Goal: Task Accomplishment & Management: Use online tool/utility

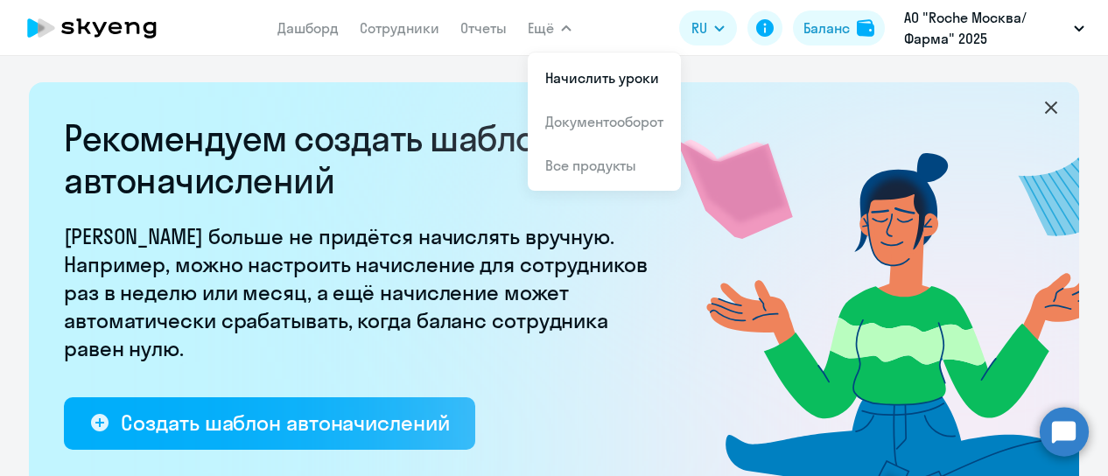
select select "10"
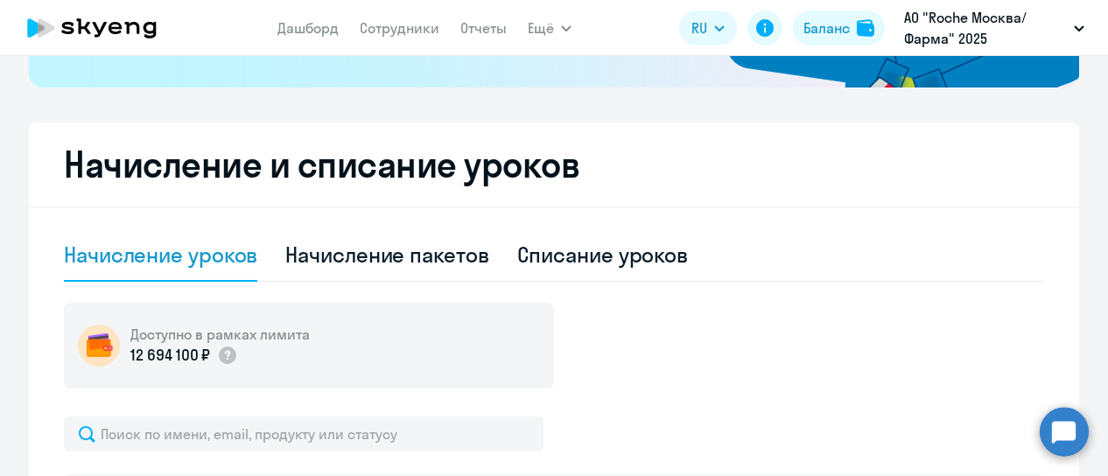
scroll to position [612, 0]
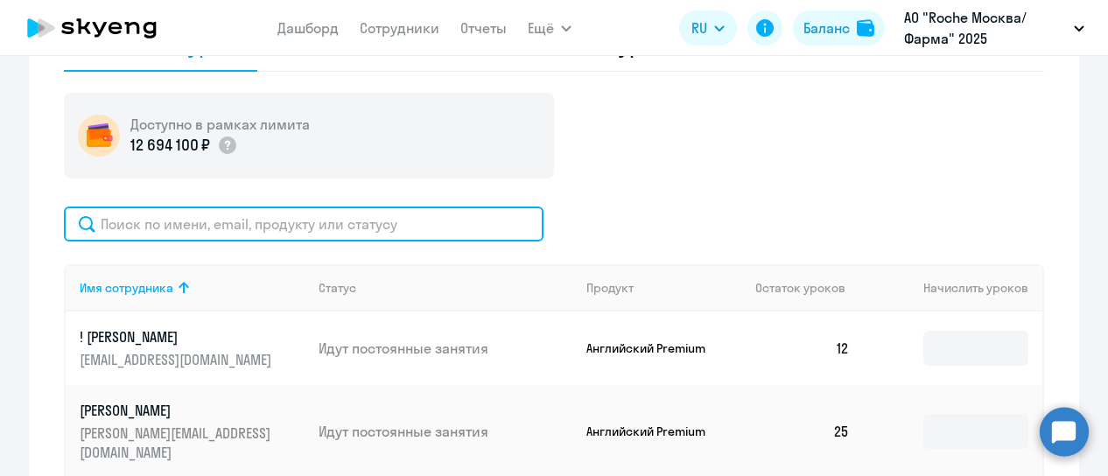
click at [269, 230] on input "text" at bounding box center [303, 223] width 479 height 35
paste input "[PERSON_NAME][EMAIL_ADDRESS][DOMAIN_NAME]"
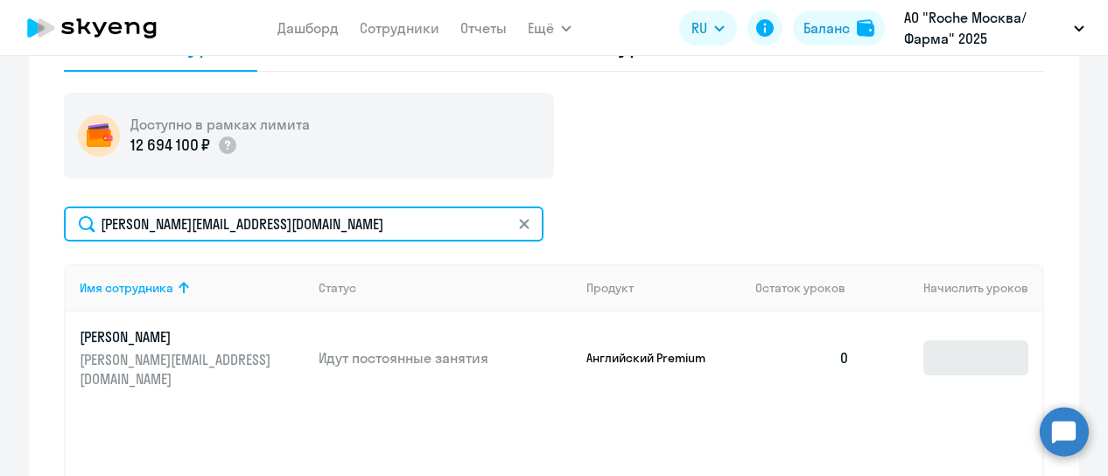
type input "[PERSON_NAME][EMAIL_ADDRESS][DOMAIN_NAME]"
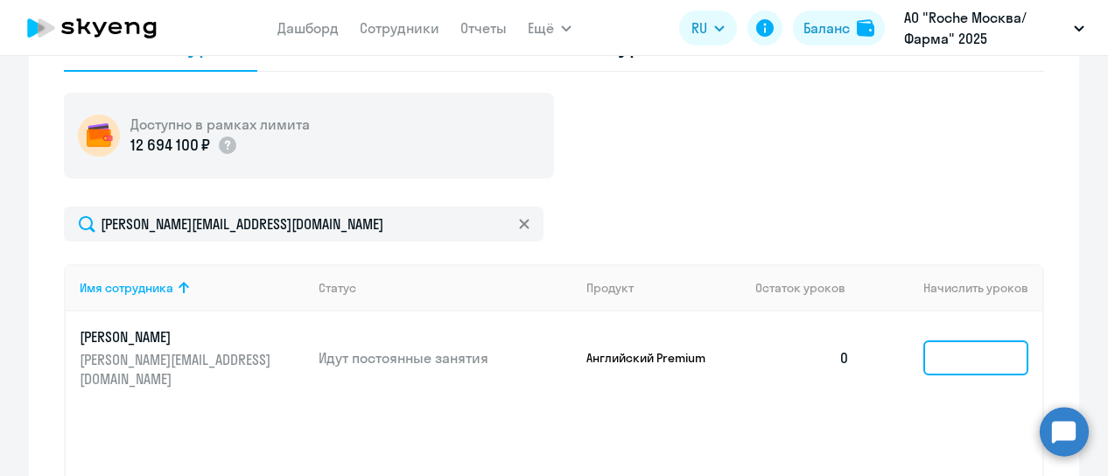
click at [931, 340] on input at bounding box center [975, 357] width 105 height 35
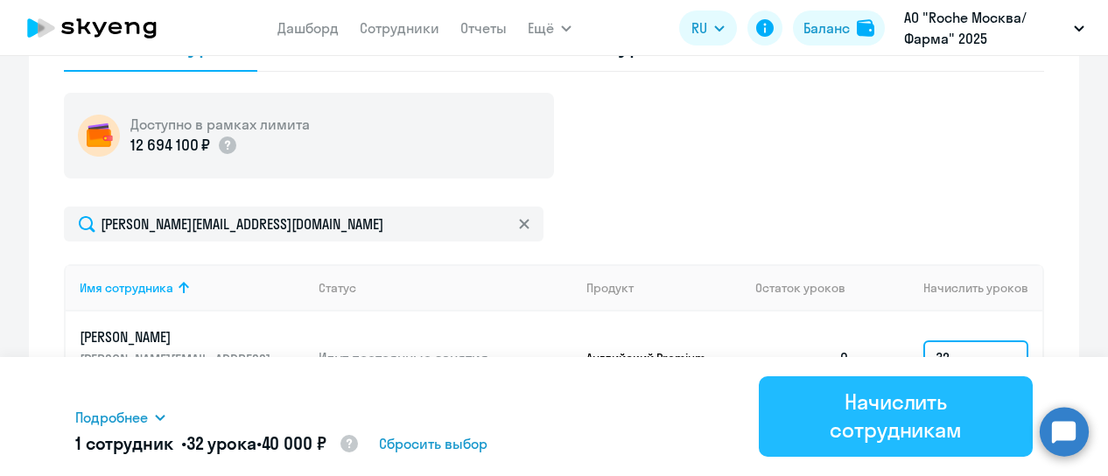
type input "32"
click at [927, 414] on div "Начислить сотрудникам" at bounding box center [895, 416] width 225 height 56
